Goal: Information Seeking & Learning: Learn about a topic

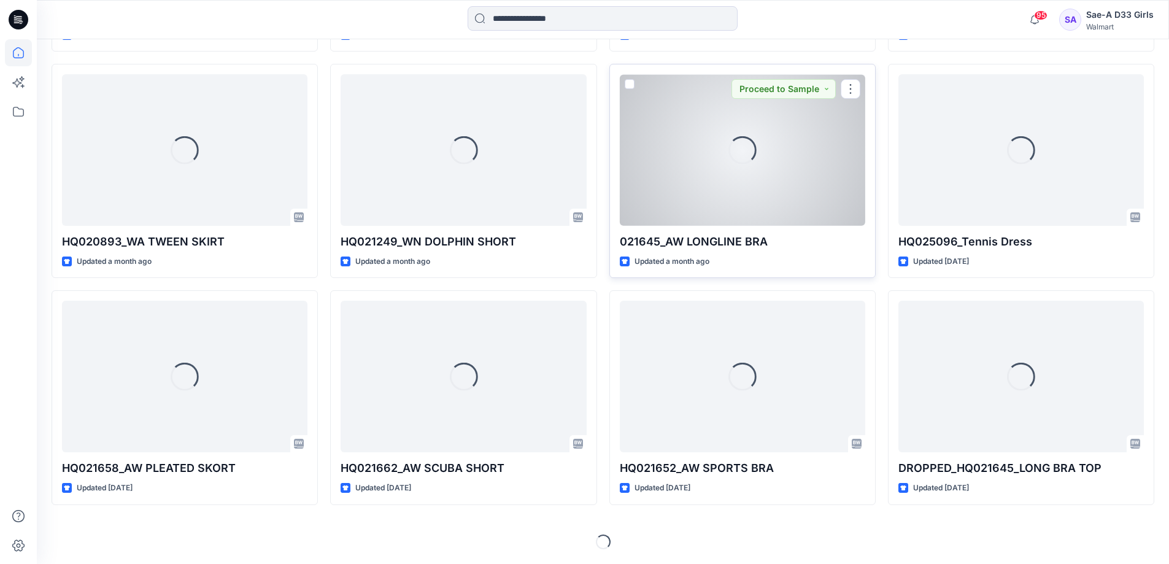
scroll to position [4032, 0]
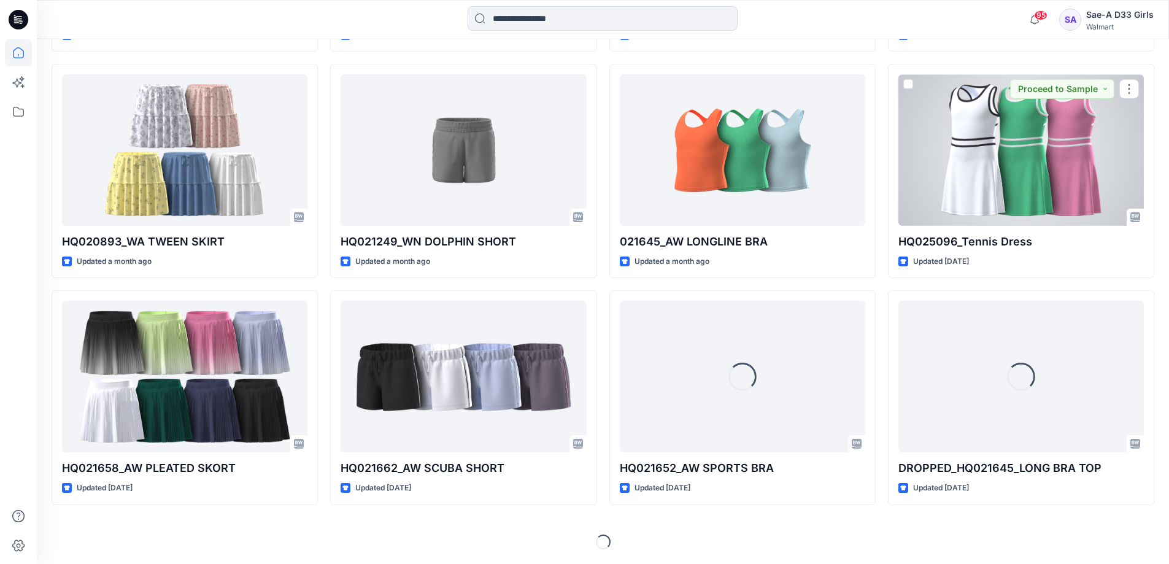
click at [1020, 226] on div at bounding box center [1022, 150] width 246 height 152
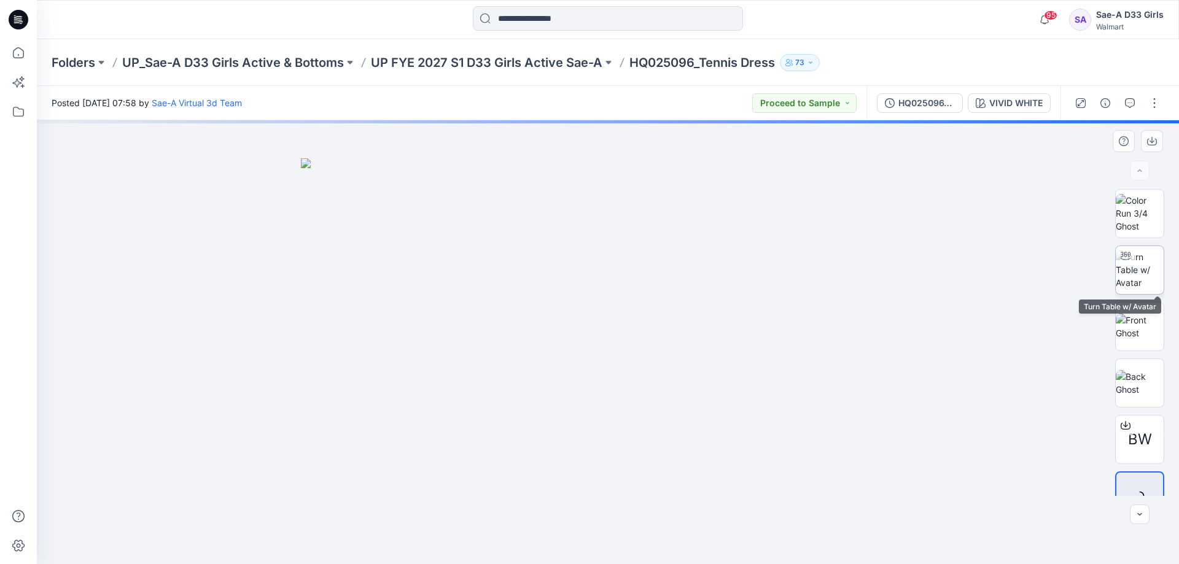
click at [1133, 271] on img at bounding box center [1139, 269] width 48 height 39
drag, startPoint x: 616, startPoint y: 448, endPoint x: 602, endPoint y: 365, distance: 83.6
click at [602, 365] on img at bounding box center [599, 91] width 1289 height 947
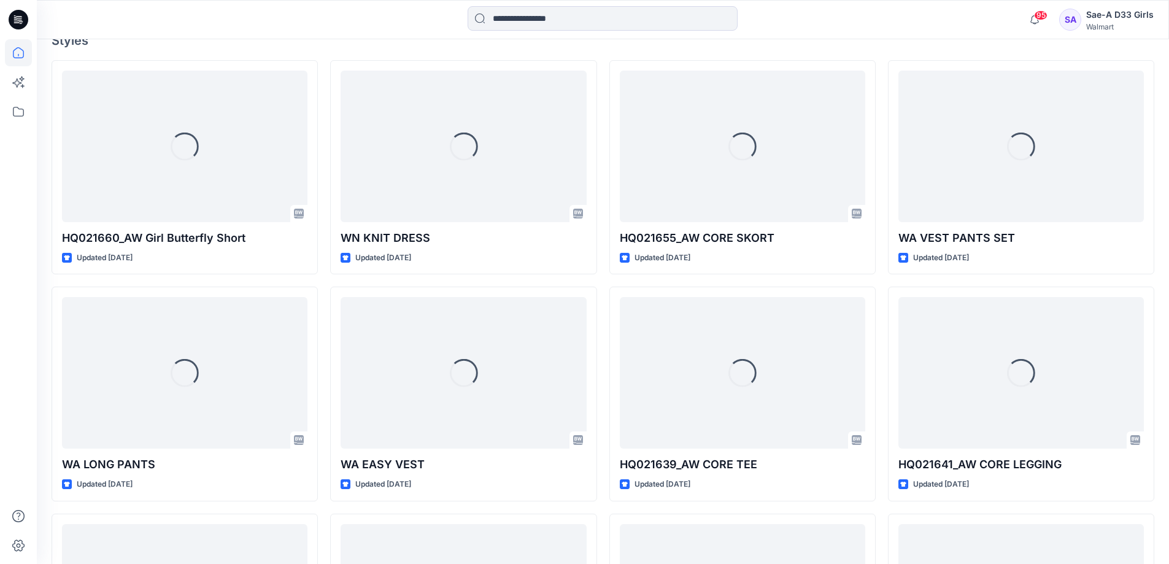
scroll to position [368, 0]
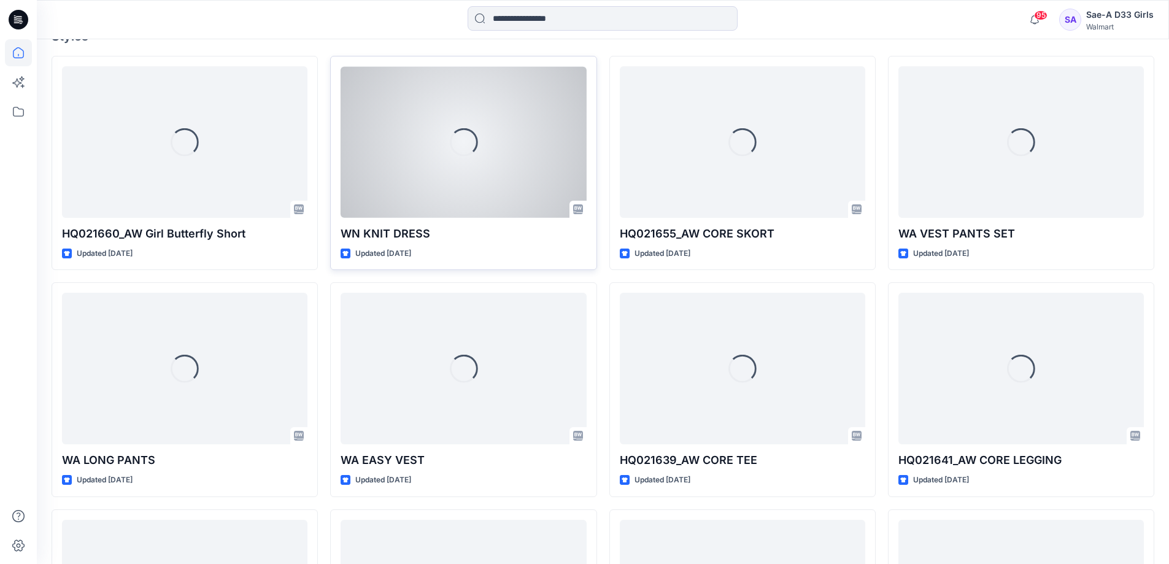
click at [490, 242] on p "WN KNIT DRESS" at bounding box center [464, 233] width 246 height 17
click at [505, 209] on div "Loading..." at bounding box center [464, 142] width 246 height 152
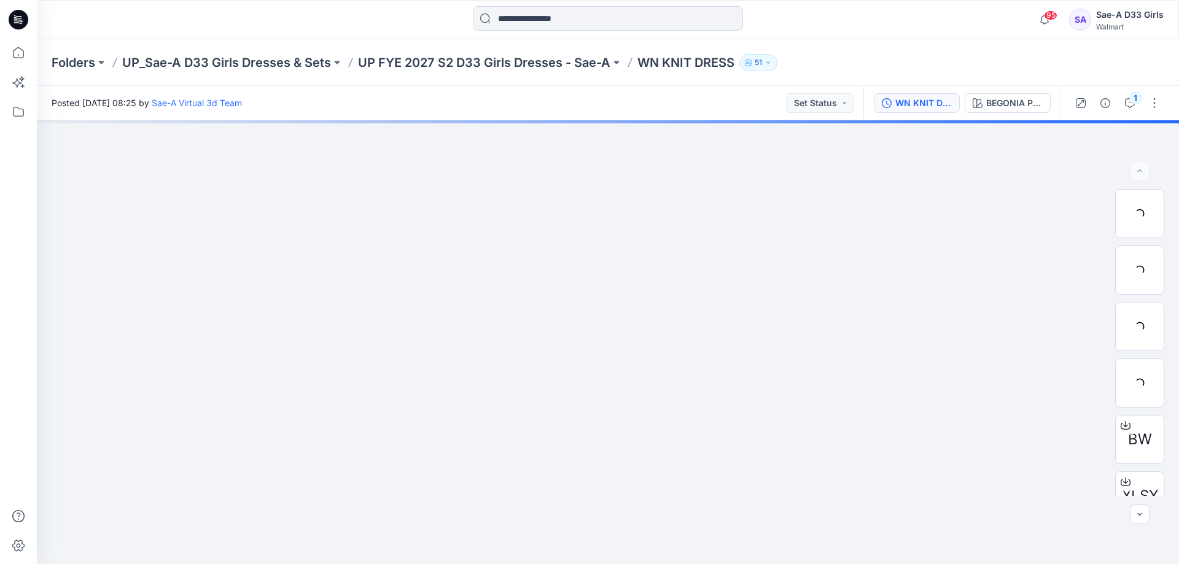
click at [895, 105] on div "WN KNIT DRESS_REV2_FULL COLORWAYS" at bounding box center [923, 103] width 56 height 14
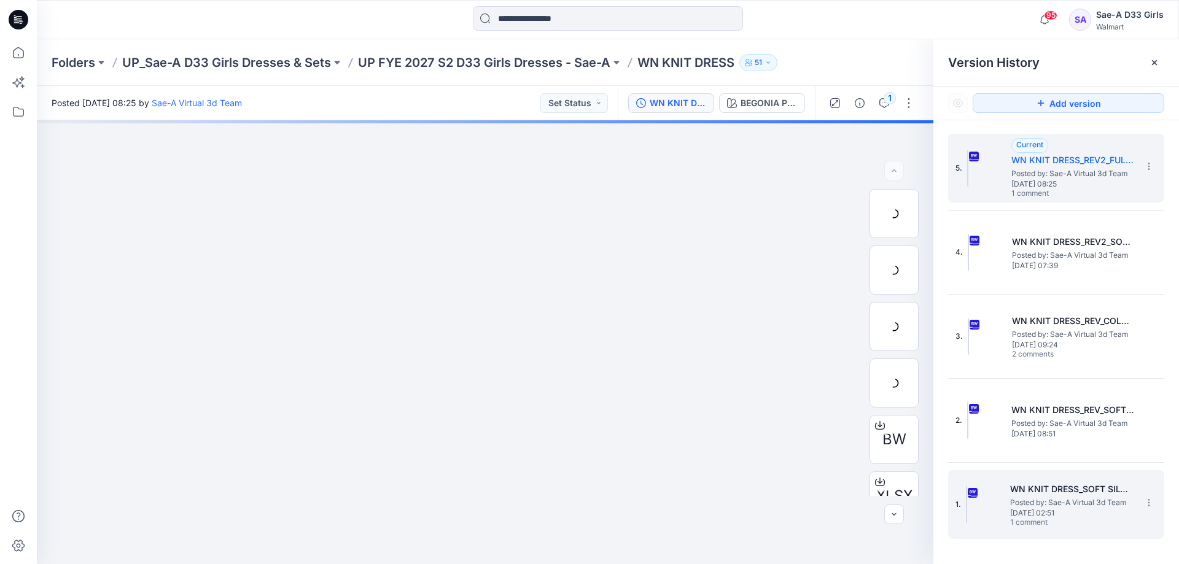
click at [1059, 510] on span "[DATE] 02:51" at bounding box center [1071, 513] width 123 height 9
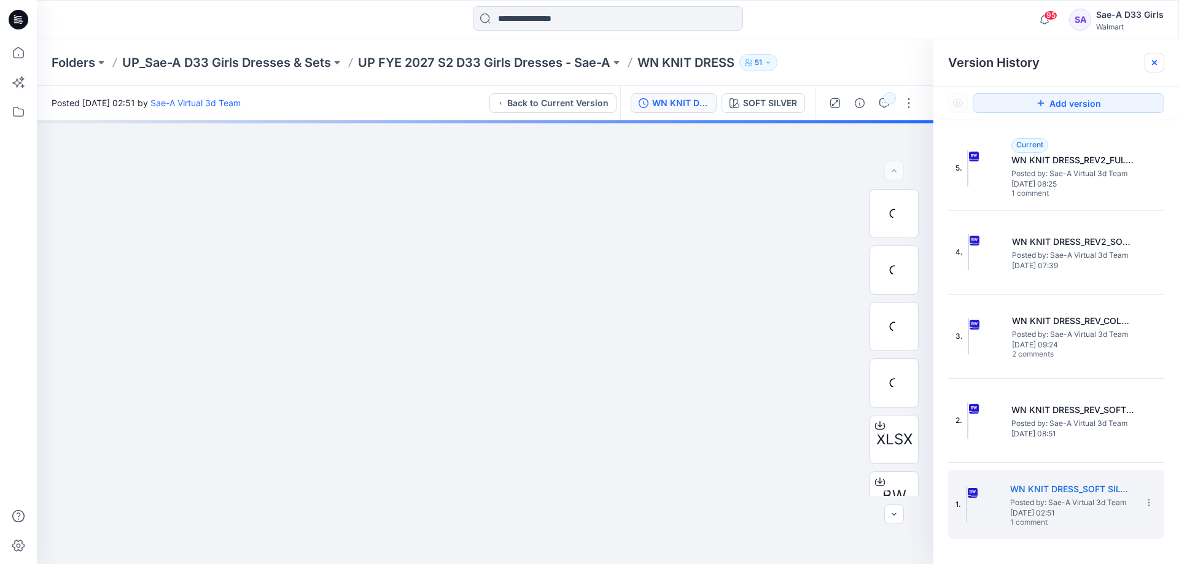
click at [1152, 65] on icon at bounding box center [1154, 62] width 5 height 5
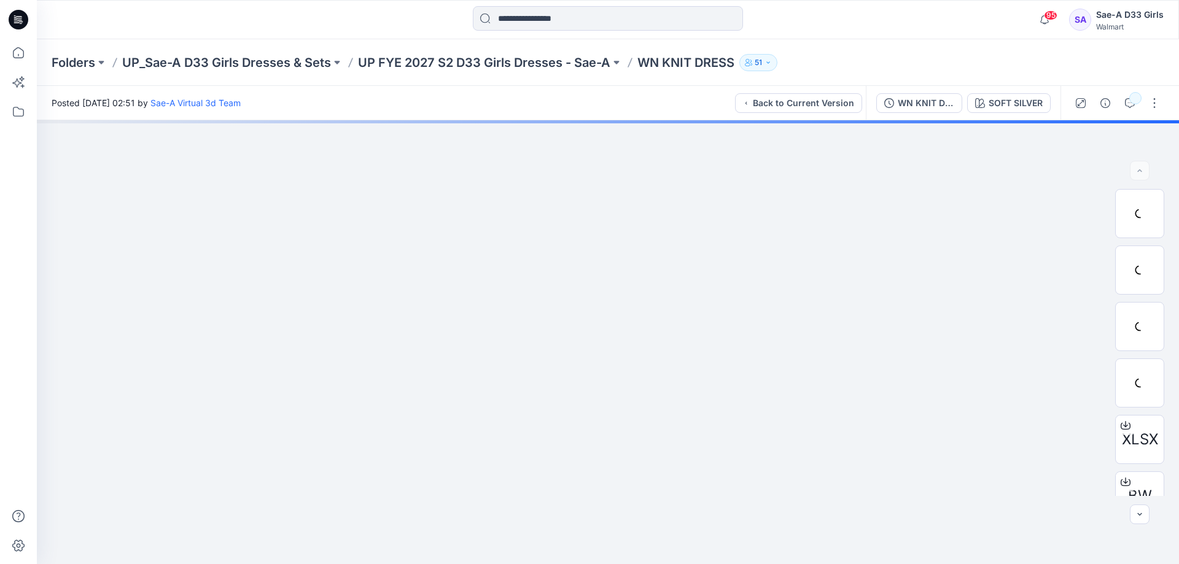
click at [882, 113] on div "WN KNIT DRESS_SOFT SILVER SOFT SILVER" at bounding box center [963, 103] width 195 height 34
click at [898, 108] on div "WN KNIT DRESS_SOFT SILVER" at bounding box center [926, 103] width 56 height 14
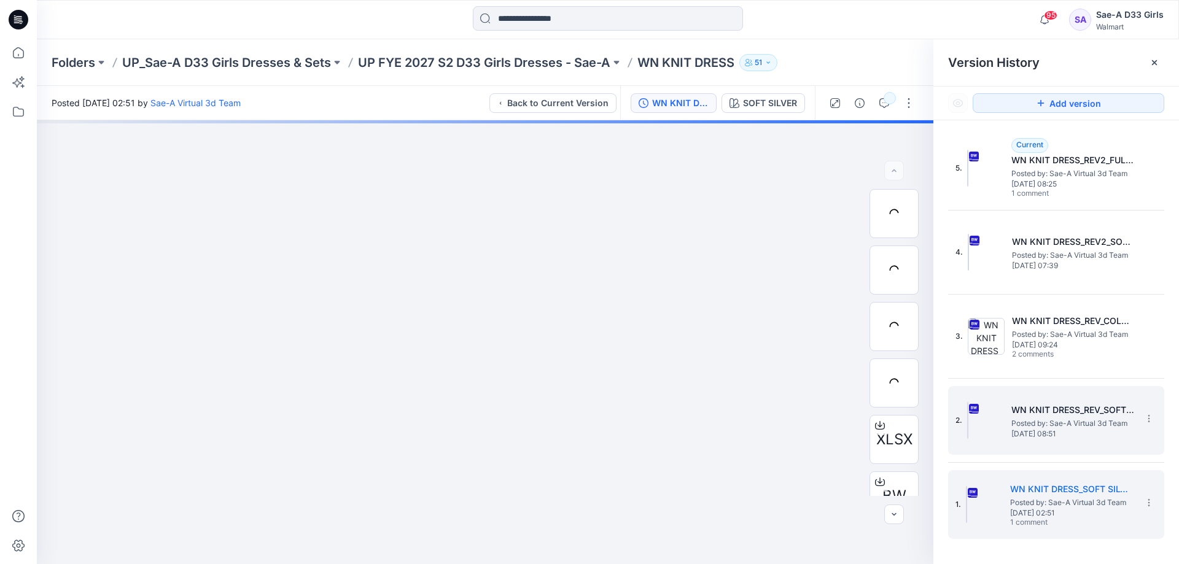
click at [1039, 419] on span "Posted by: Sae-A Virtual 3d Team" at bounding box center [1072, 423] width 123 height 12
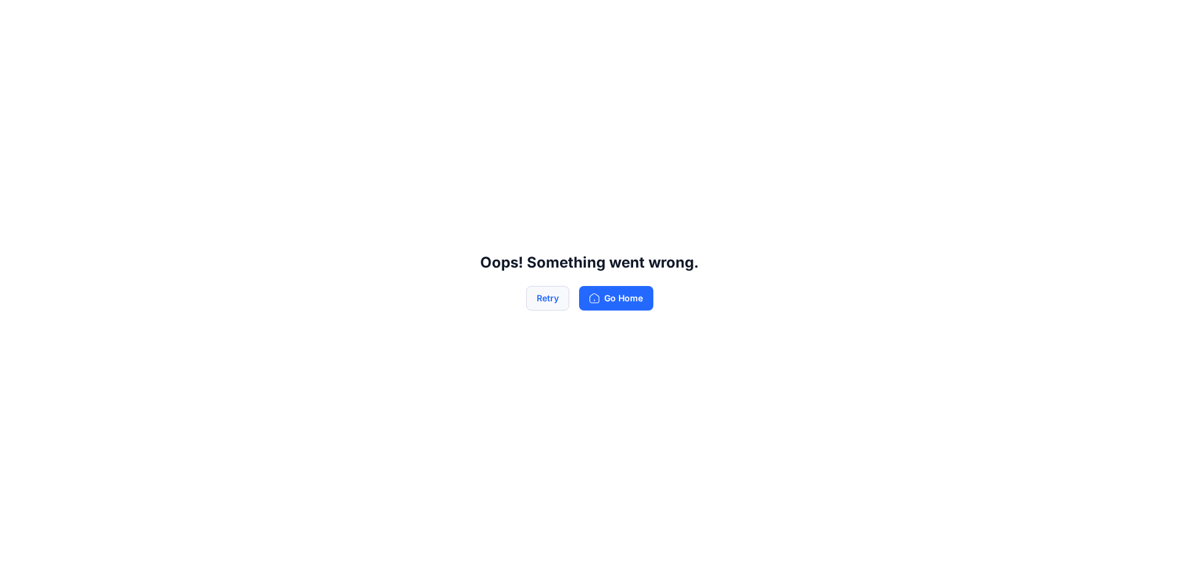
click at [550, 303] on button "Retry" at bounding box center [547, 298] width 43 height 25
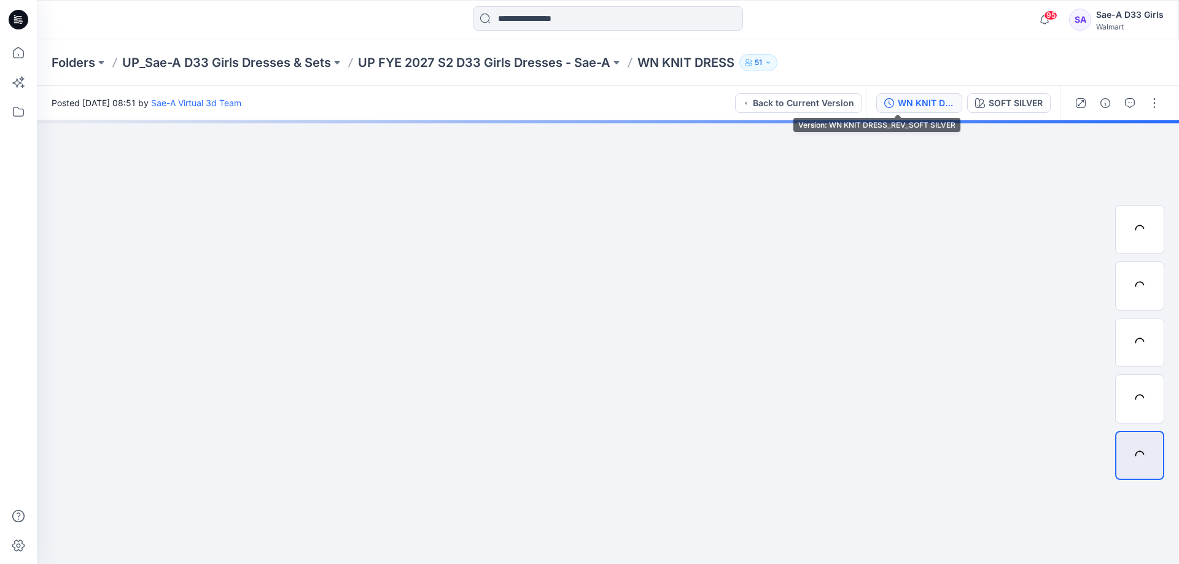
click at [898, 109] on div "WN KNIT DRESS_REV_SOFT SILVER" at bounding box center [926, 103] width 56 height 14
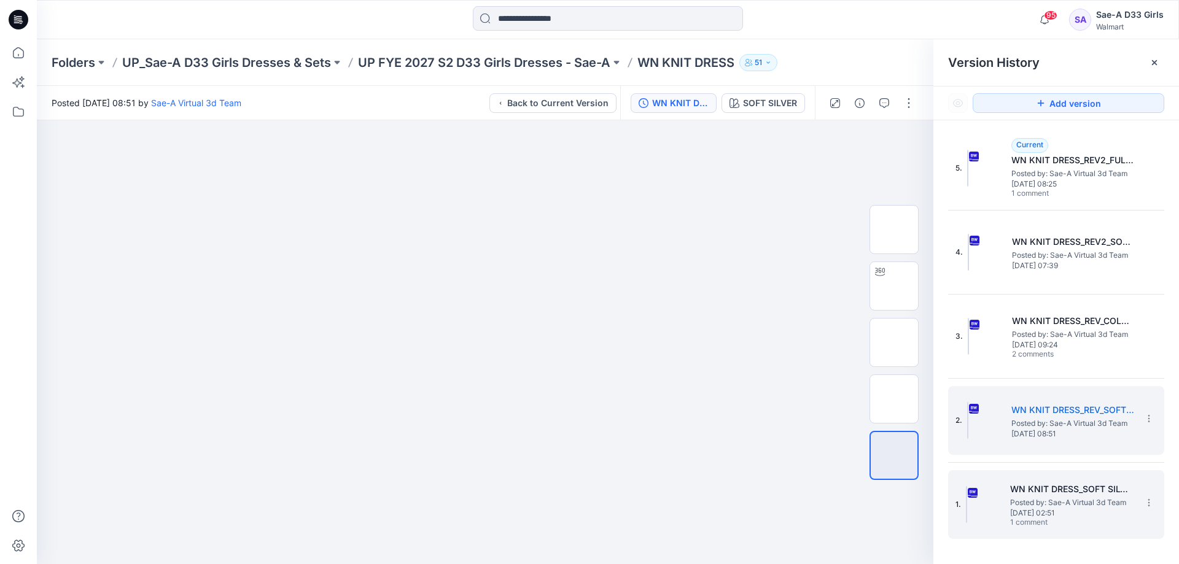
click at [1039, 500] on span "Posted by: Sae-A Virtual 3d Team" at bounding box center [1071, 503] width 123 height 12
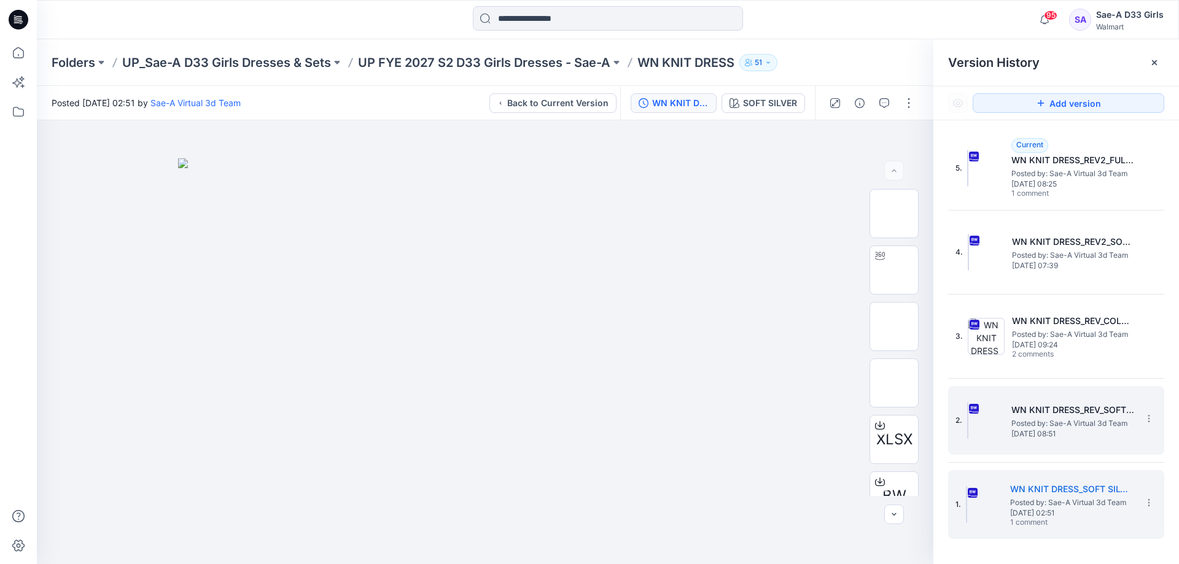
click at [1075, 426] on span "Posted by: Sae-A Virtual 3d Team" at bounding box center [1072, 423] width 123 height 12
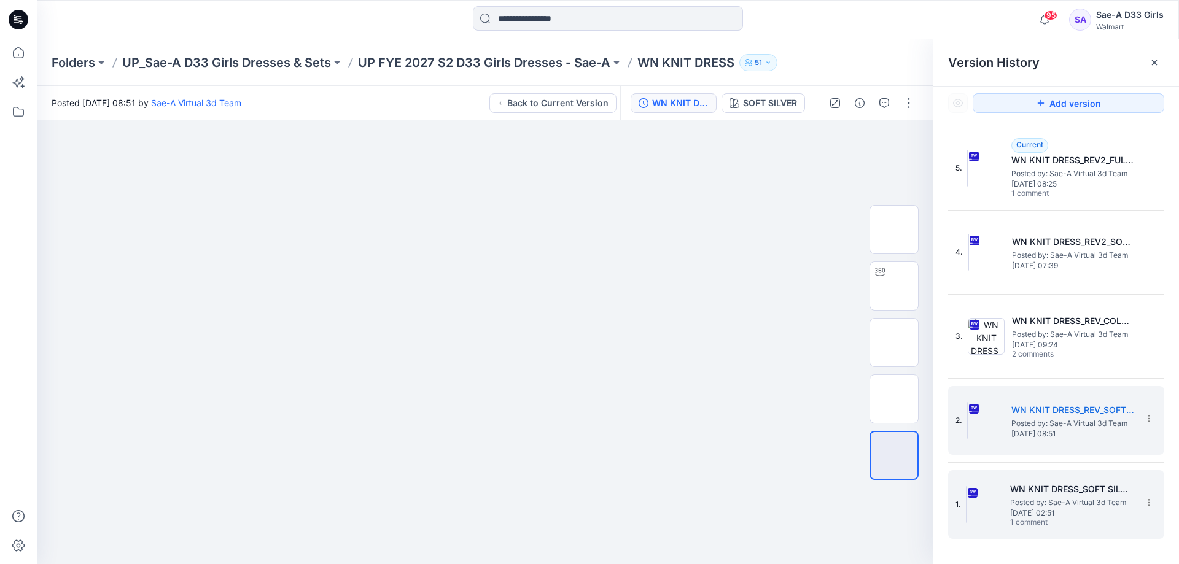
click at [1055, 492] on h5 "WN KNIT DRESS_SOFT SILVER" at bounding box center [1071, 489] width 123 height 15
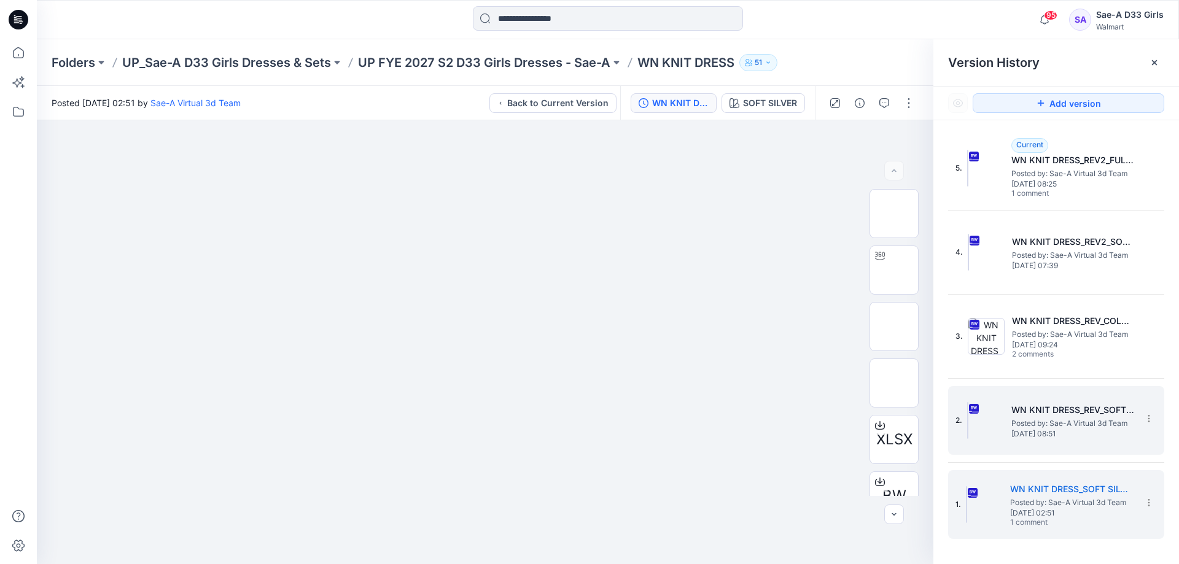
click at [1032, 418] on span "Posted by: Sae-A Virtual 3d Team" at bounding box center [1072, 423] width 123 height 12
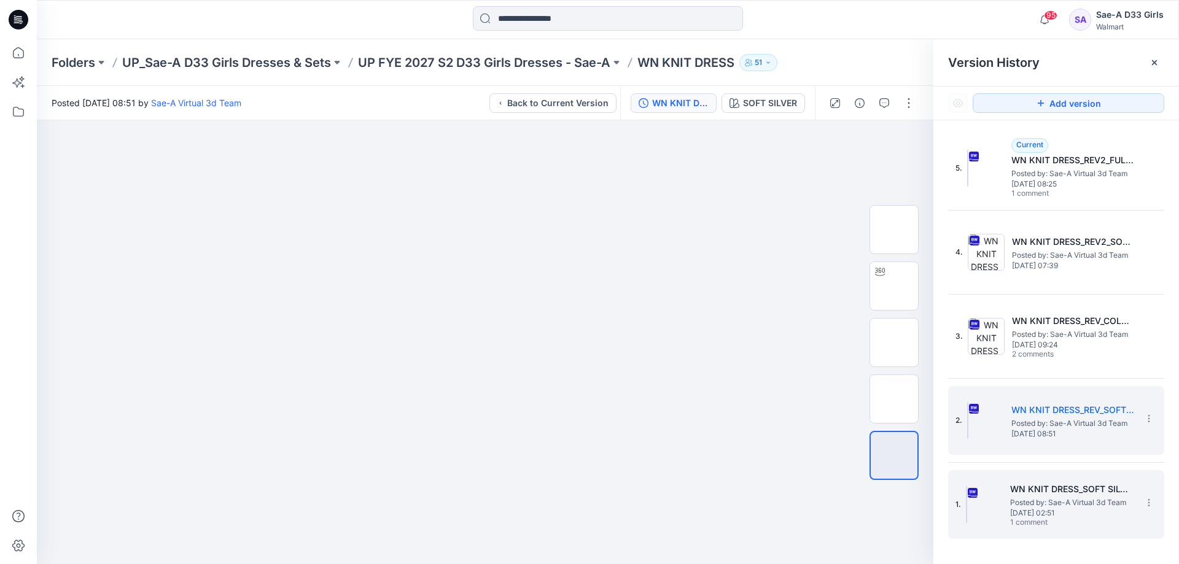
click at [1053, 506] on span "Posted by: Sae-A Virtual 3d Team" at bounding box center [1071, 503] width 123 height 12
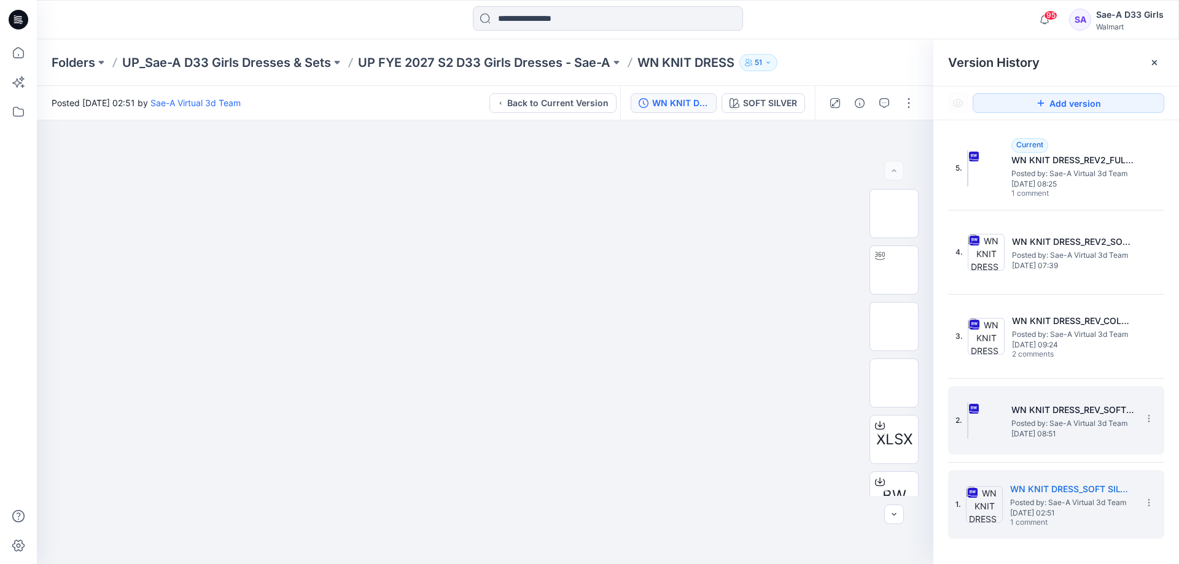
click at [1056, 424] on span "Posted by: Sae-A Virtual 3d Team" at bounding box center [1072, 423] width 123 height 12
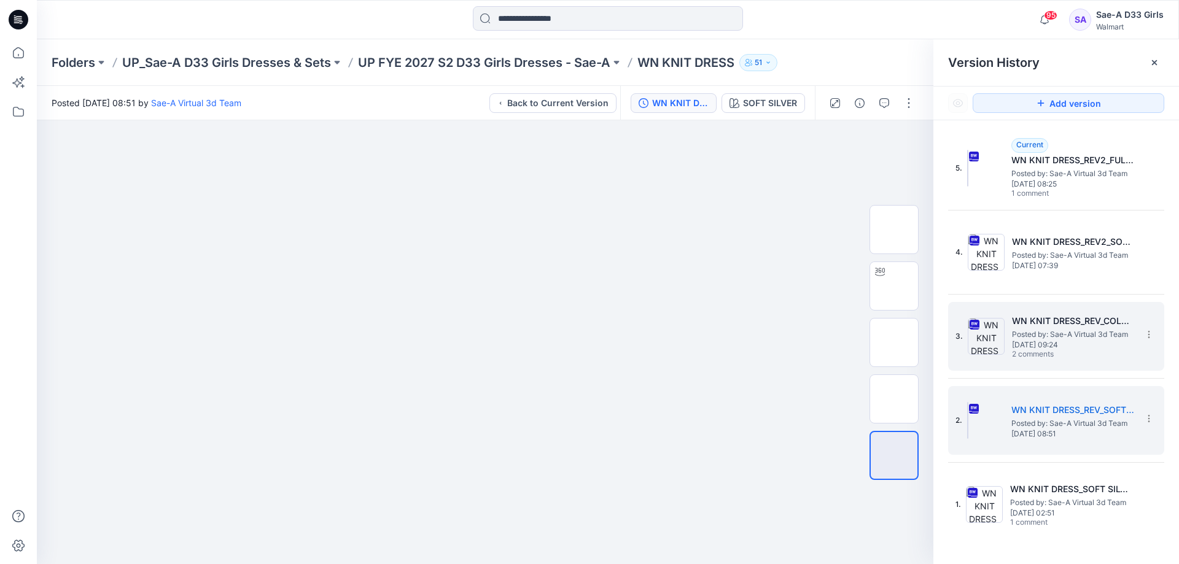
click at [1086, 328] on span "Posted by: Sae-A Virtual 3d Team" at bounding box center [1073, 334] width 123 height 12
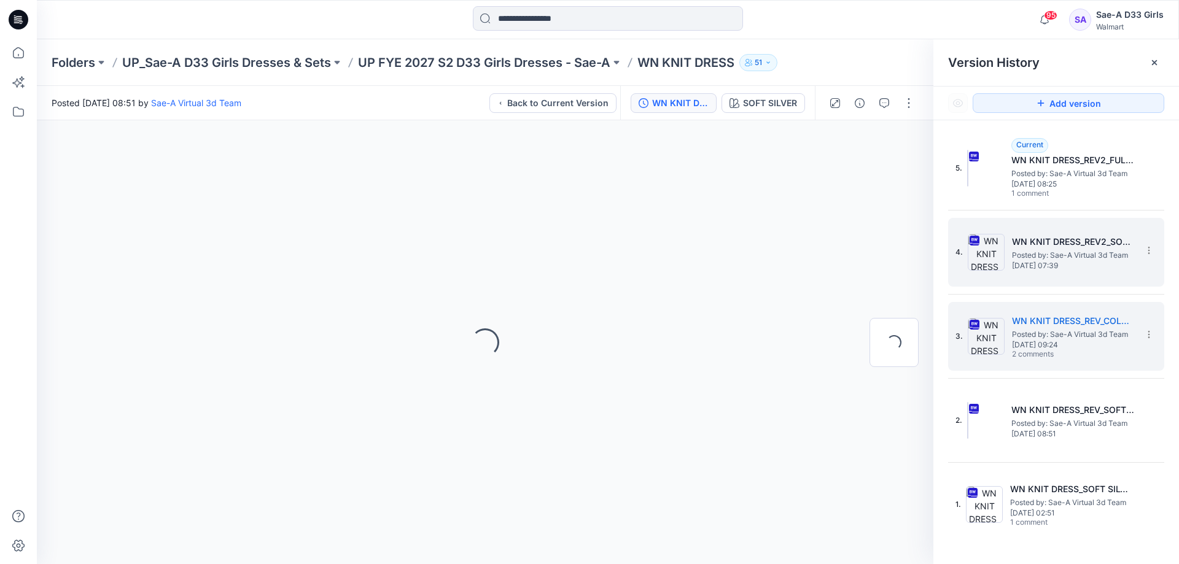
click at [1037, 248] on h5 "WN KNIT DRESS_REV2_SOFT SILVER" at bounding box center [1073, 242] width 123 height 15
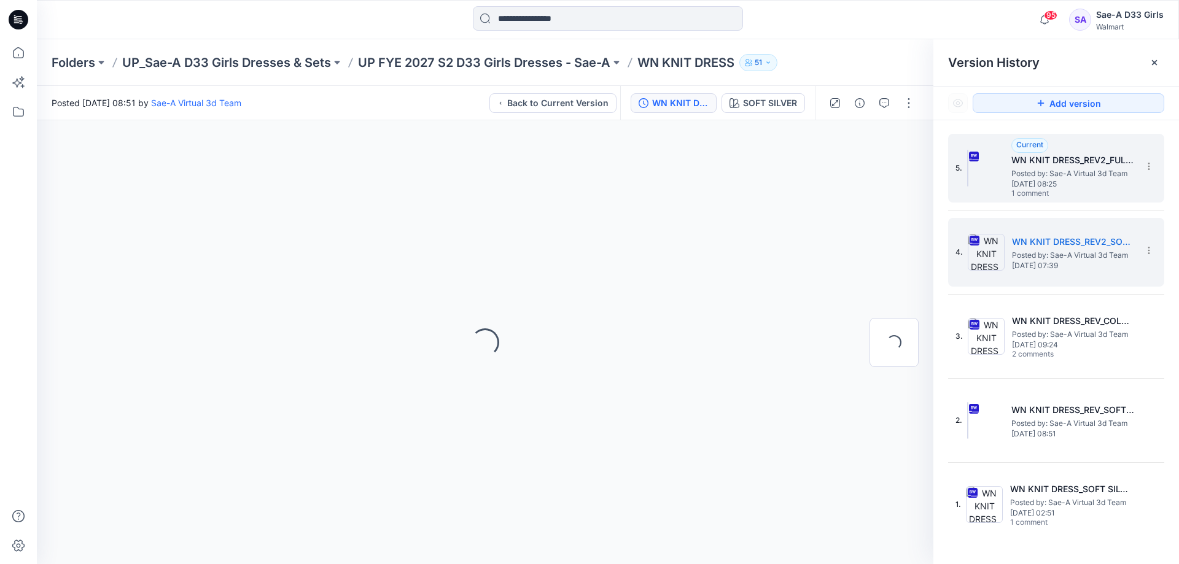
click at [1063, 187] on span "[DATE] 08:25" at bounding box center [1072, 184] width 123 height 9
click at [1052, 273] on div "4. WN KNIT DRESS_REV2_SOFT SILVER Posted by: Sae-A Virtual 3d Team [DATE] 07:39" at bounding box center [1047, 252] width 184 height 59
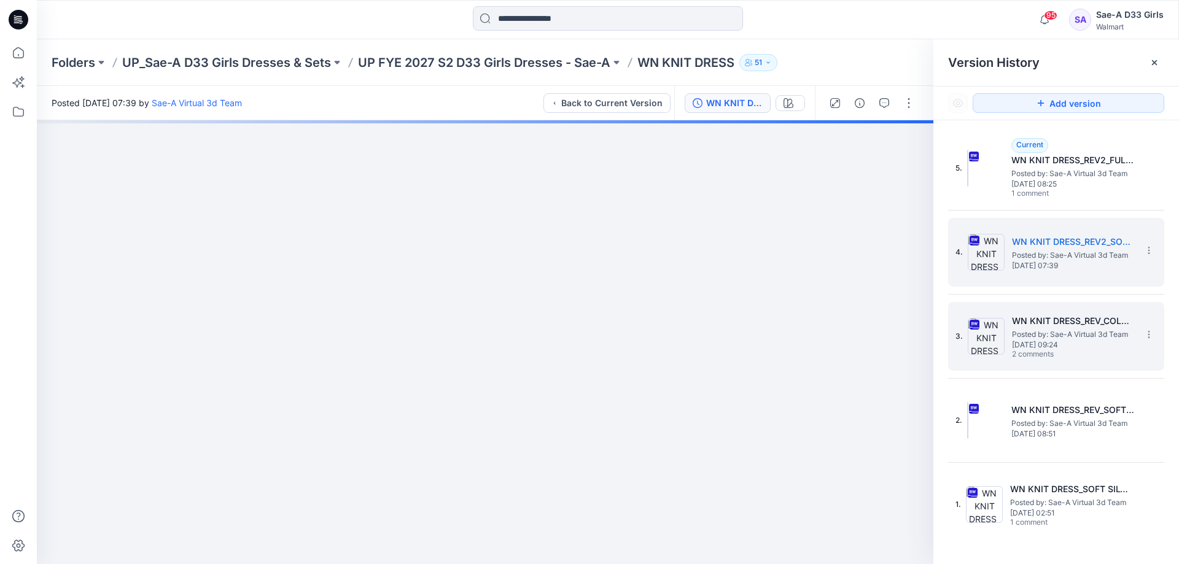
click at [1057, 317] on h5 "WN KNIT DRESS_REV_COLORWAYS" at bounding box center [1073, 321] width 123 height 15
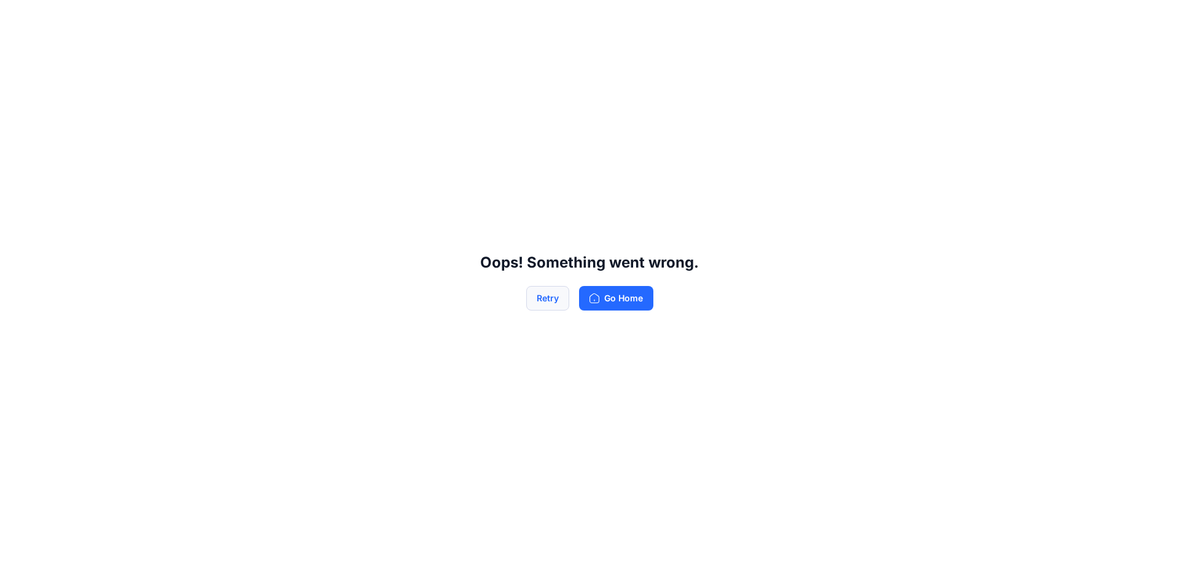
click at [543, 296] on button "Retry" at bounding box center [547, 298] width 43 height 25
click at [546, 303] on button "Retry" at bounding box center [547, 298] width 43 height 25
